Goal: Task Accomplishment & Management: Use online tool/utility

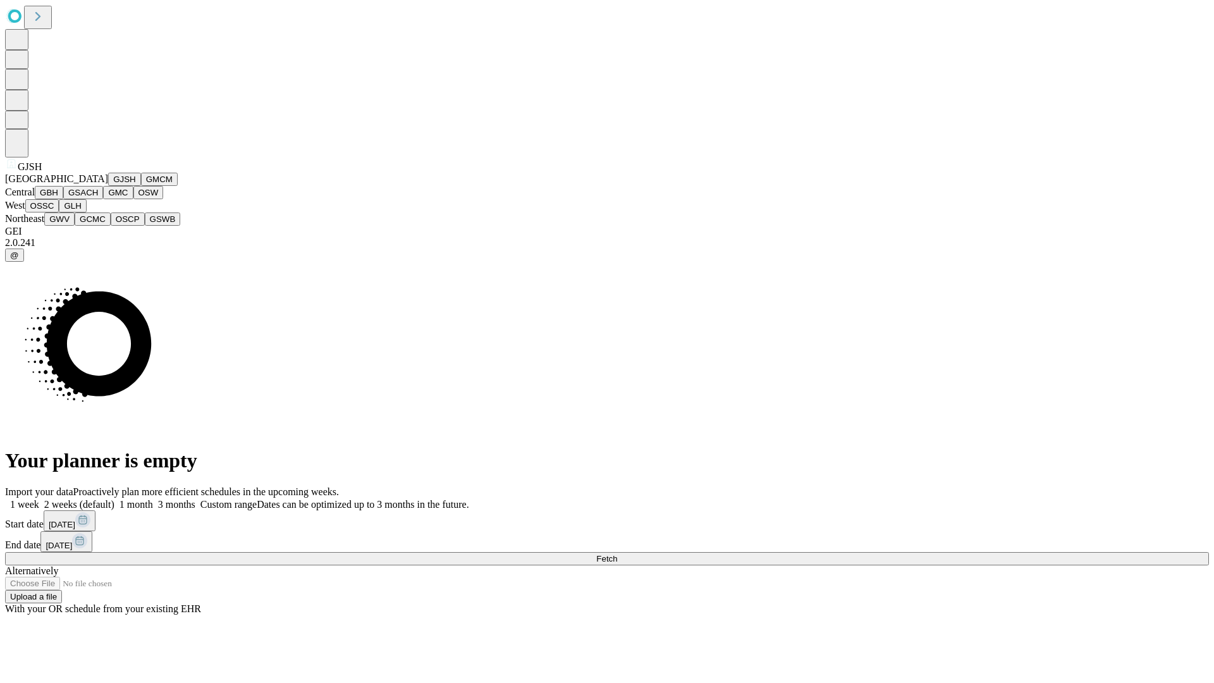
click at [108, 186] on button "GJSH" at bounding box center [124, 179] width 33 height 13
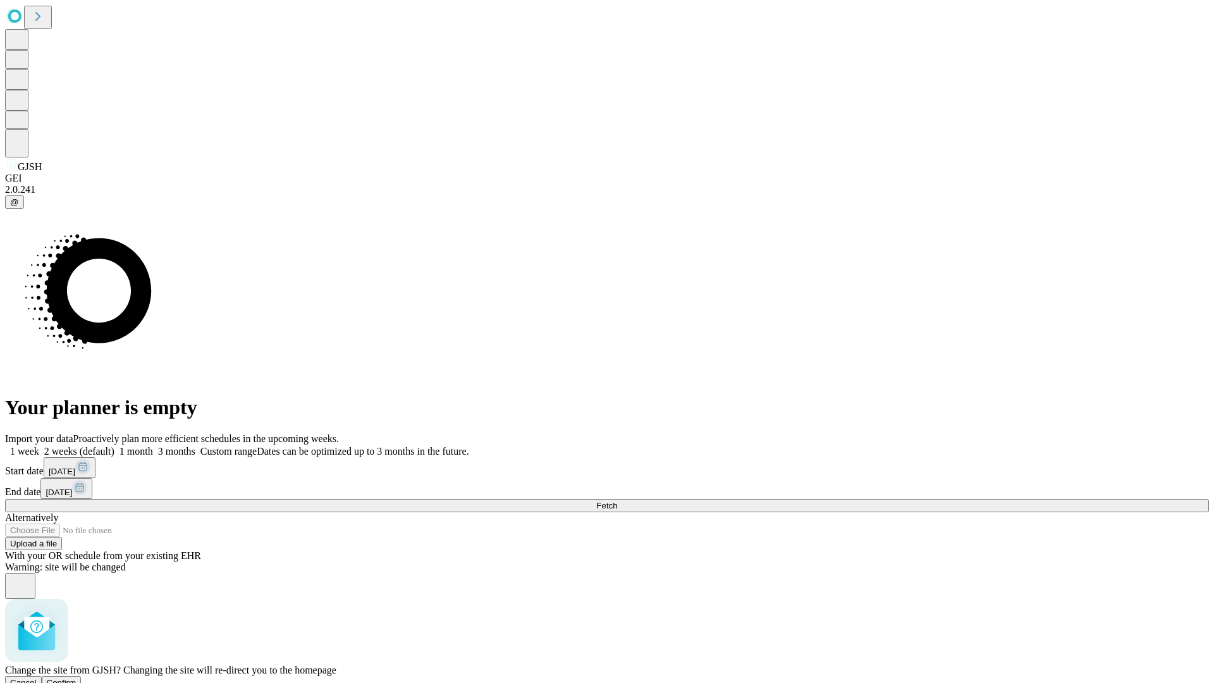
click at [77, 678] on span "Confirm" at bounding box center [62, 682] width 30 height 9
click at [39, 446] on label "1 week" at bounding box center [22, 451] width 34 height 11
click at [617, 501] on span "Fetch" at bounding box center [606, 505] width 21 height 9
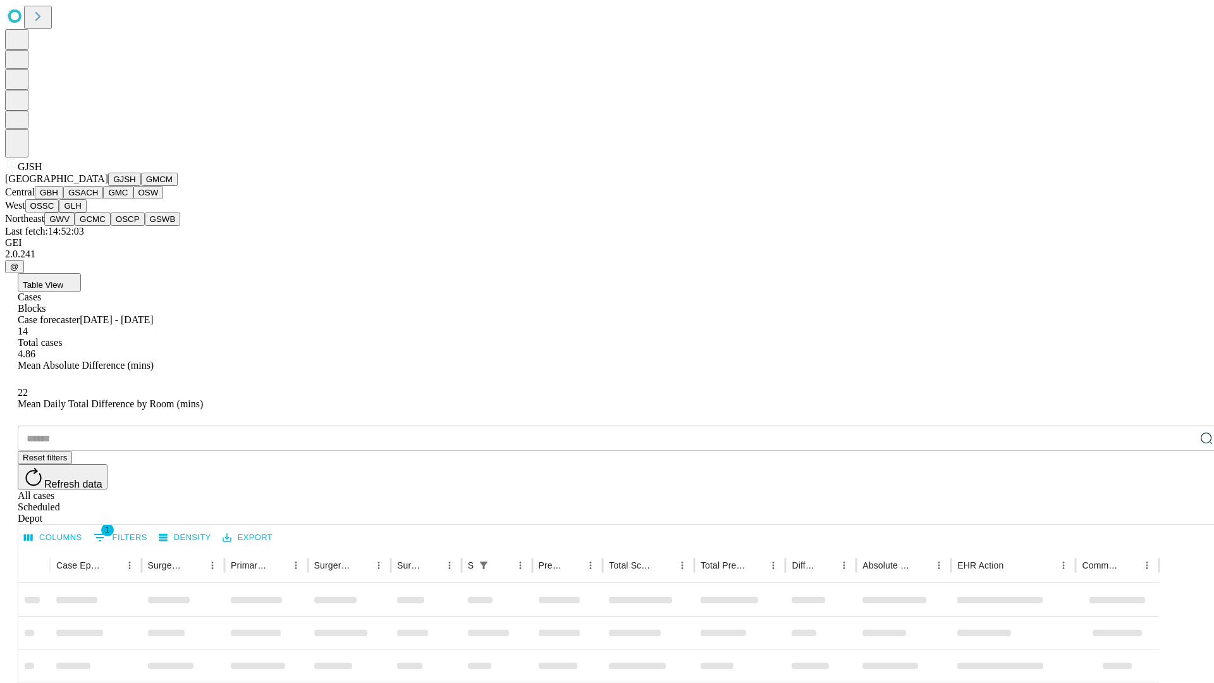
click at [141, 186] on button "GMCM" at bounding box center [159, 179] width 37 height 13
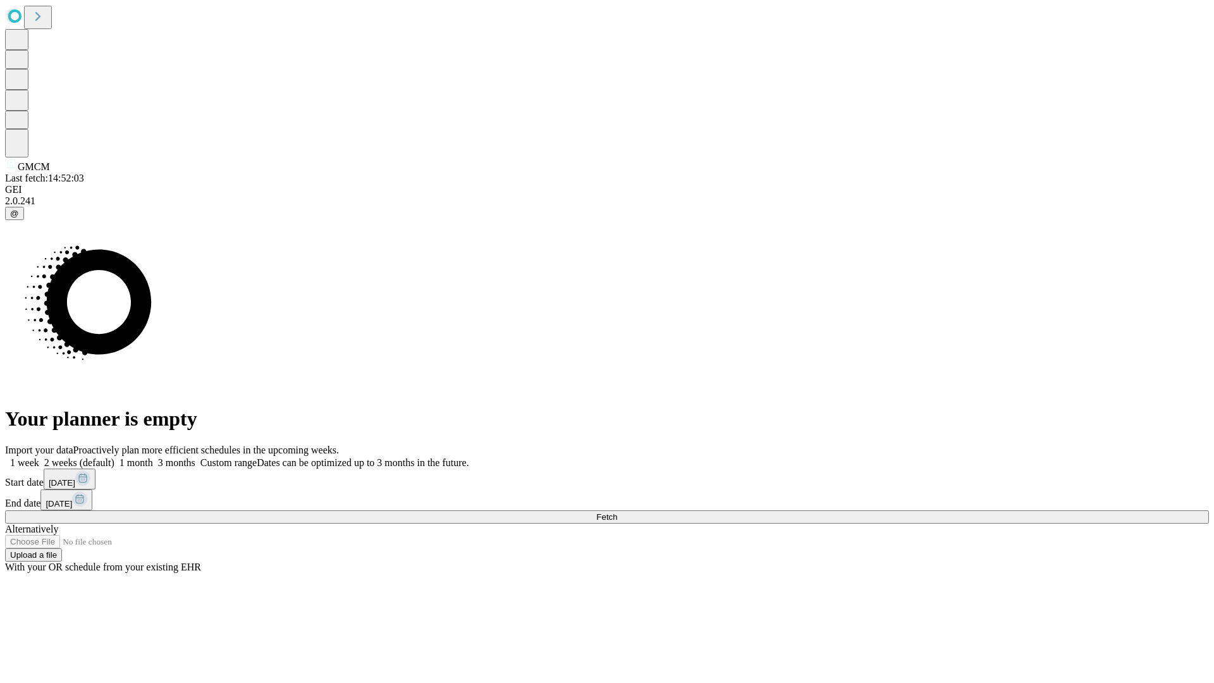
click at [39, 457] on label "1 week" at bounding box center [22, 462] width 34 height 11
click at [617, 512] on span "Fetch" at bounding box center [606, 516] width 21 height 9
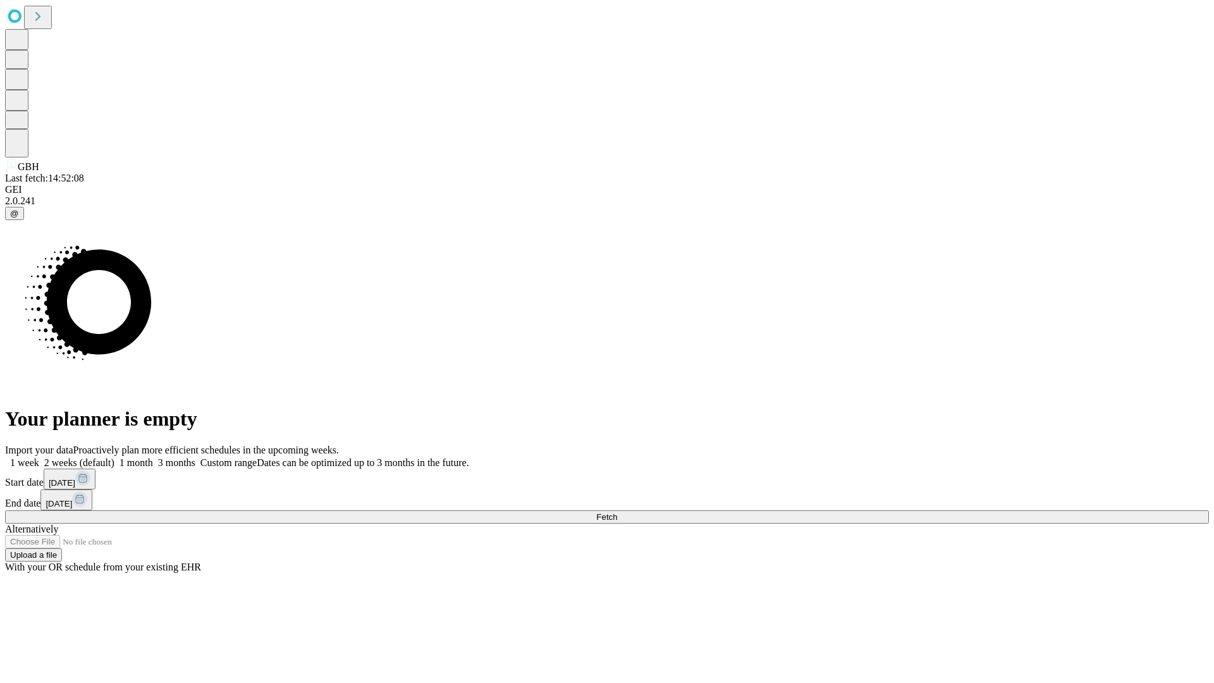
click at [617, 512] on span "Fetch" at bounding box center [606, 516] width 21 height 9
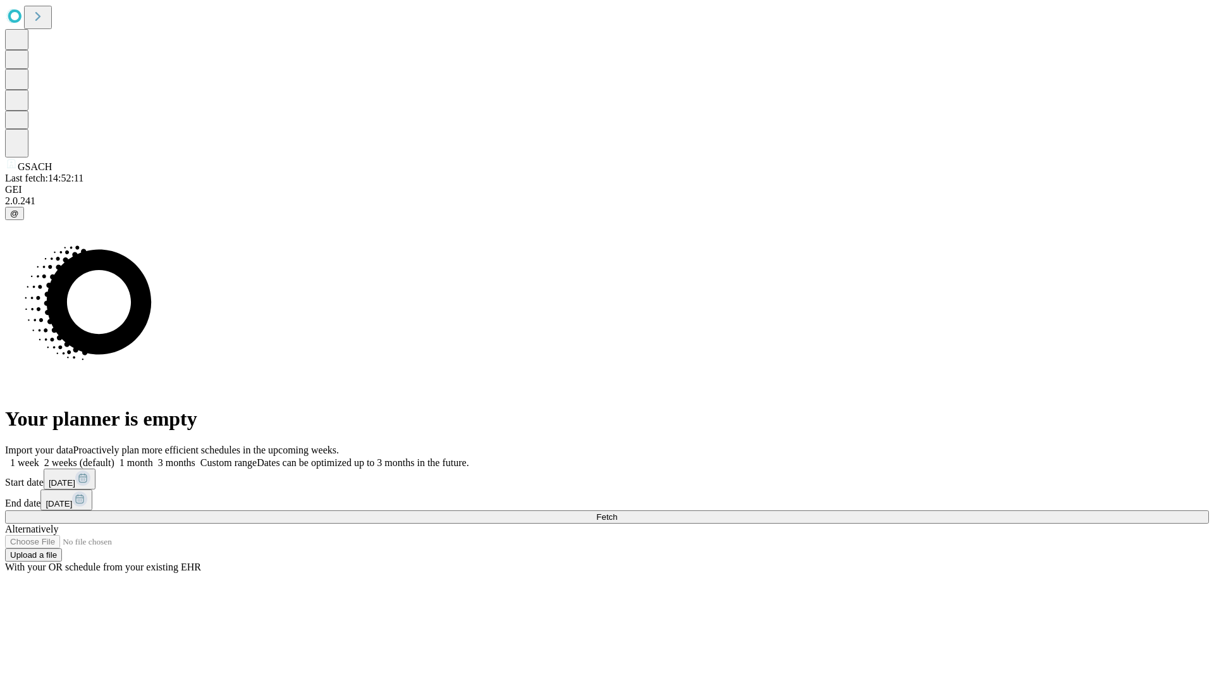
click at [39, 457] on label "1 week" at bounding box center [22, 462] width 34 height 11
click at [617, 512] on span "Fetch" at bounding box center [606, 516] width 21 height 9
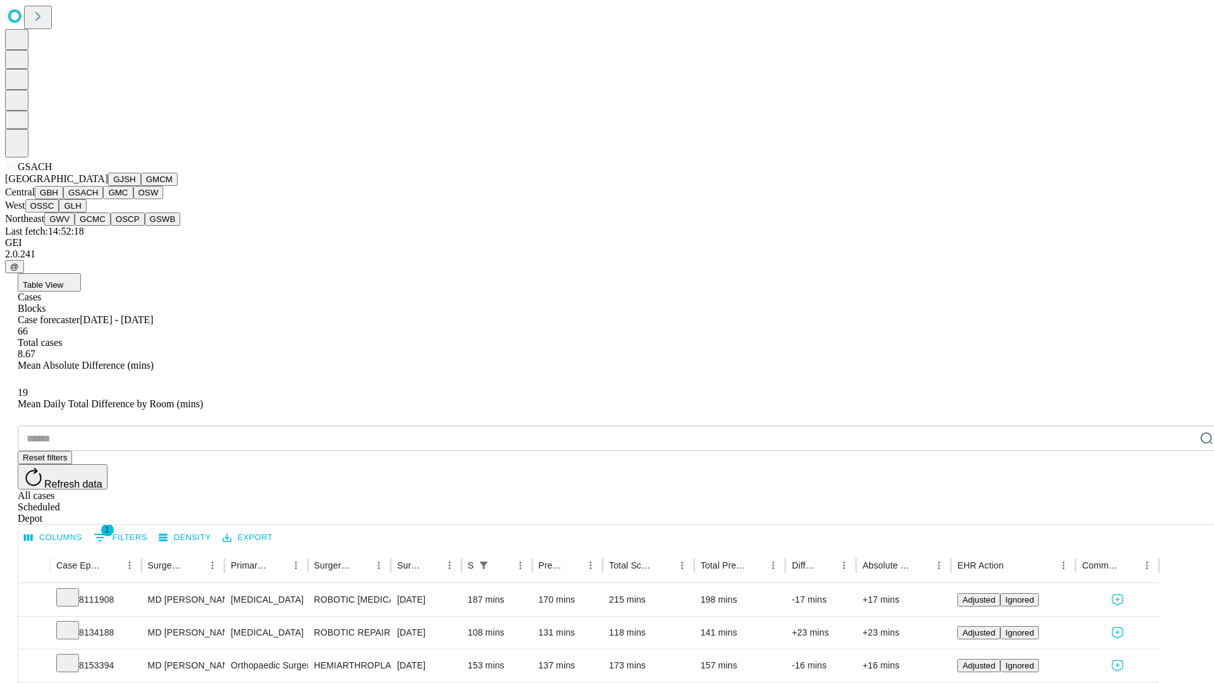
click at [103, 199] on button "GMC" at bounding box center [118, 192] width 30 height 13
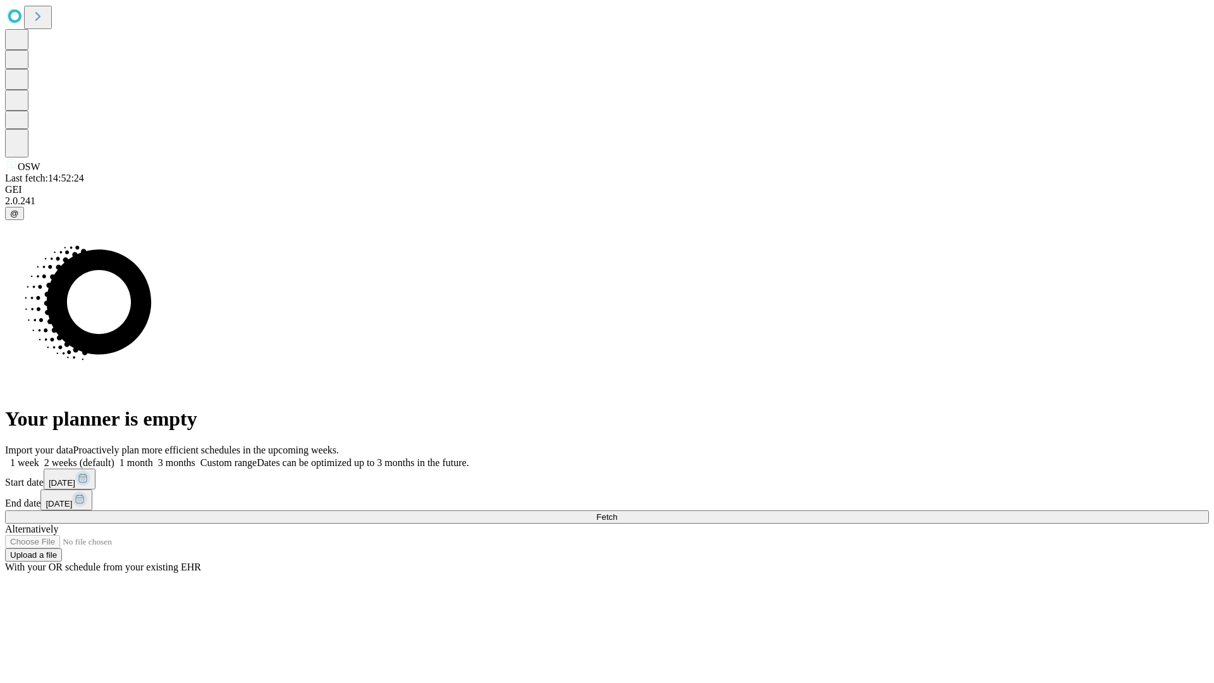
click at [39, 457] on label "1 week" at bounding box center [22, 462] width 34 height 11
click at [617, 512] on span "Fetch" at bounding box center [606, 516] width 21 height 9
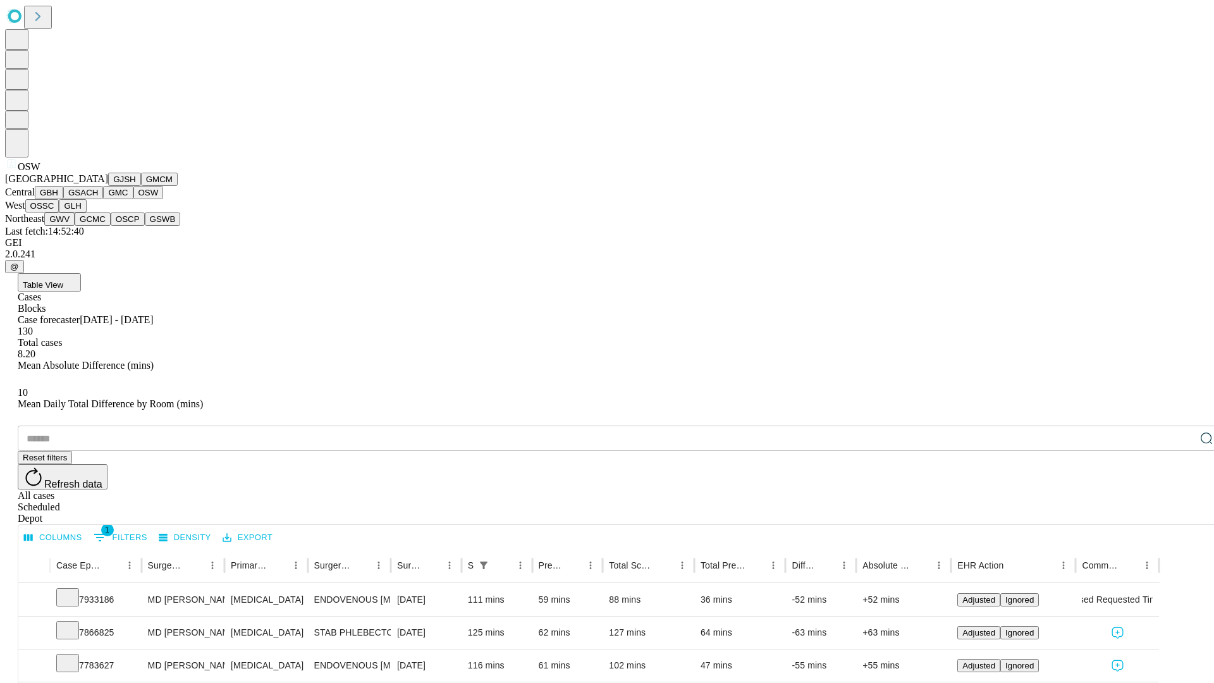
click at [59, 212] on button "OSSC" at bounding box center [42, 205] width 34 height 13
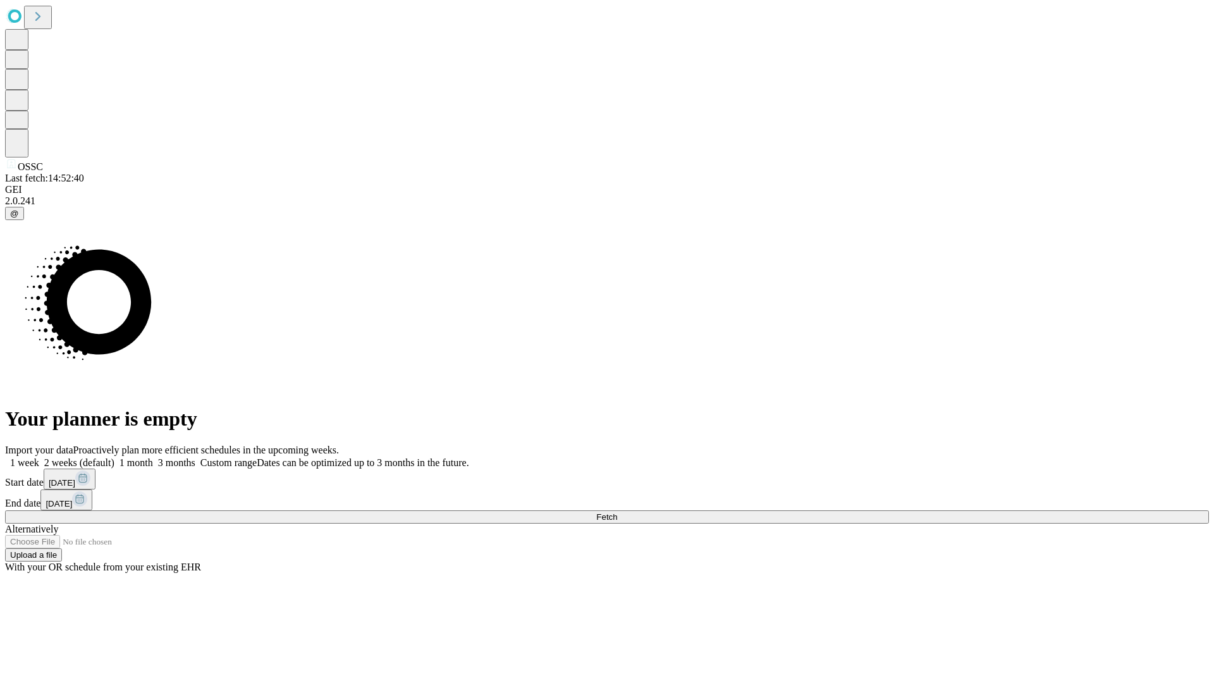
click at [39, 457] on label "1 week" at bounding box center [22, 462] width 34 height 11
click at [617, 512] on span "Fetch" at bounding box center [606, 516] width 21 height 9
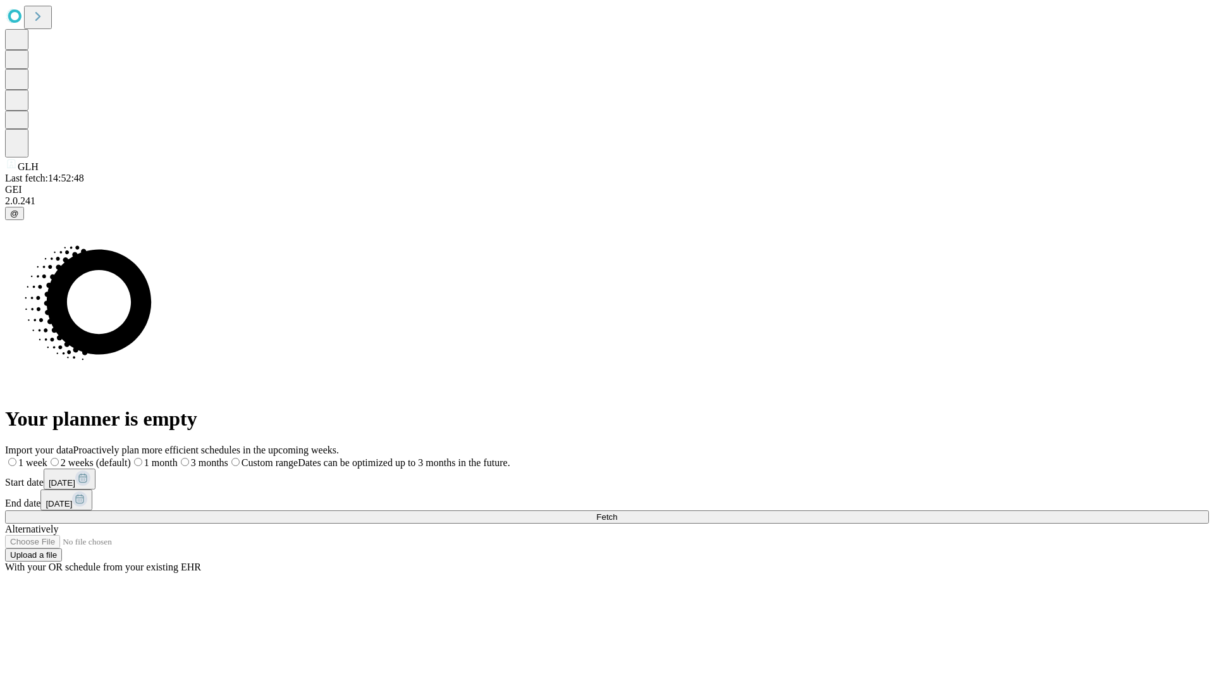
click at [617, 512] on span "Fetch" at bounding box center [606, 516] width 21 height 9
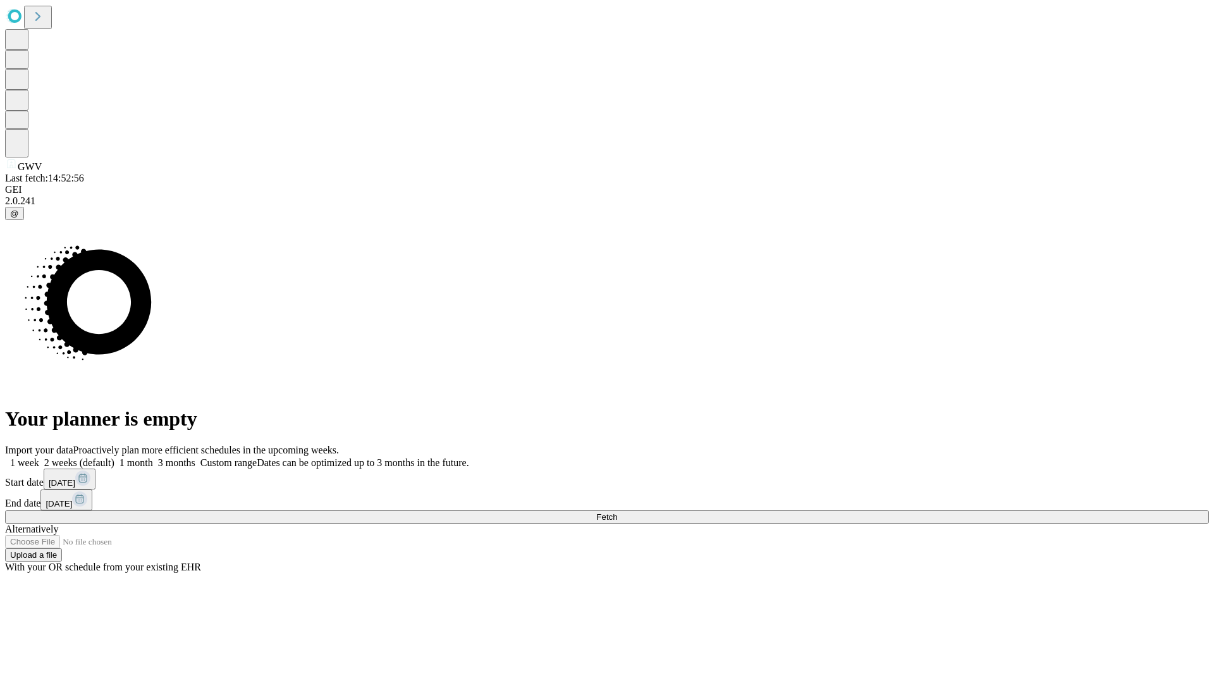
click at [39, 457] on label "1 week" at bounding box center [22, 462] width 34 height 11
click at [617, 512] on span "Fetch" at bounding box center [606, 516] width 21 height 9
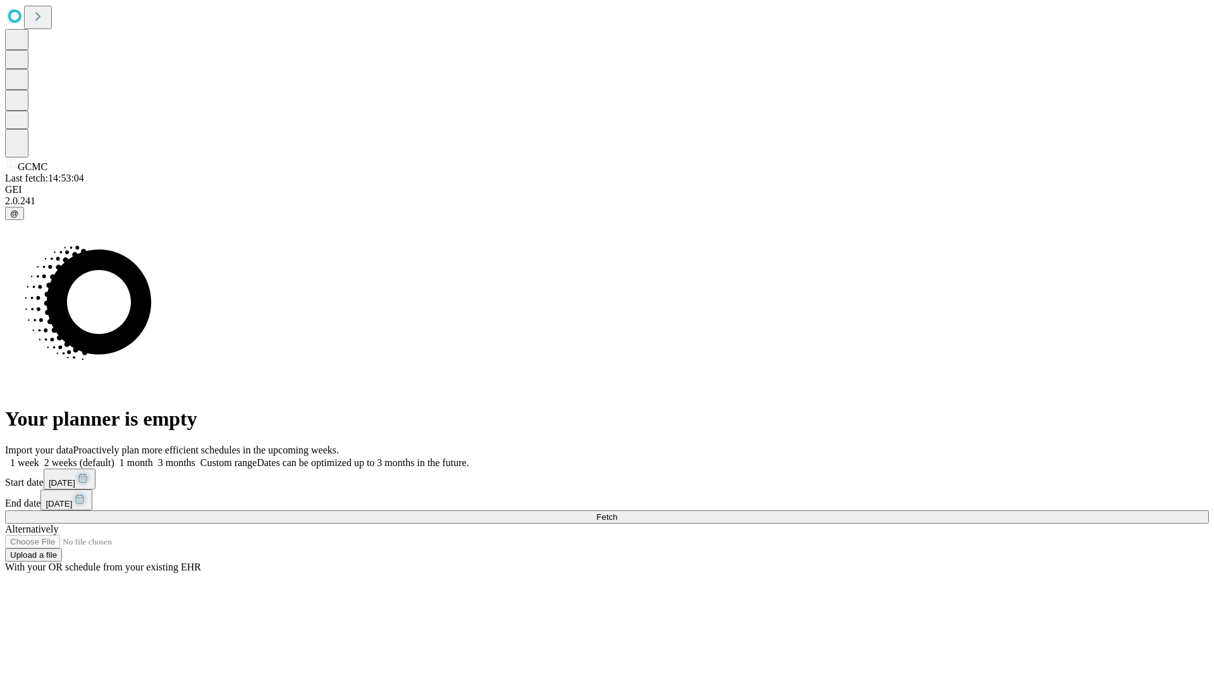
click at [617, 512] on span "Fetch" at bounding box center [606, 516] width 21 height 9
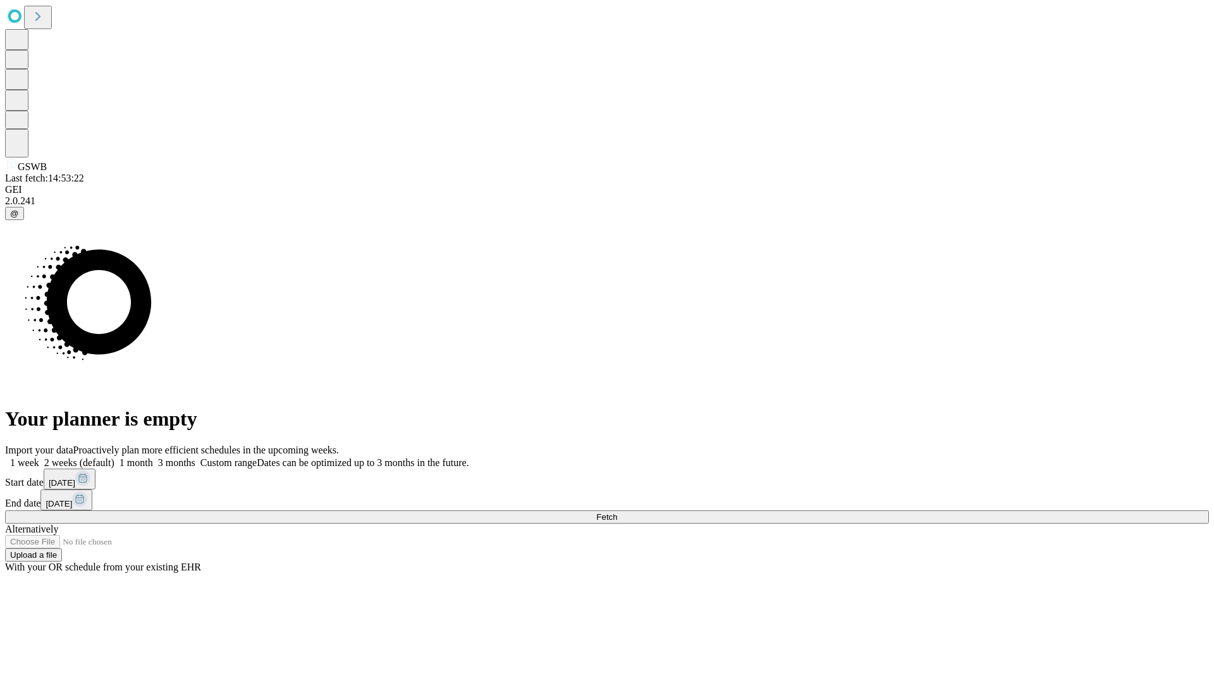
click at [39, 457] on label "1 week" at bounding box center [22, 462] width 34 height 11
click at [617, 512] on span "Fetch" at bounding box center [606, 516] width 21 height 9
